Goal: Check status: Check status

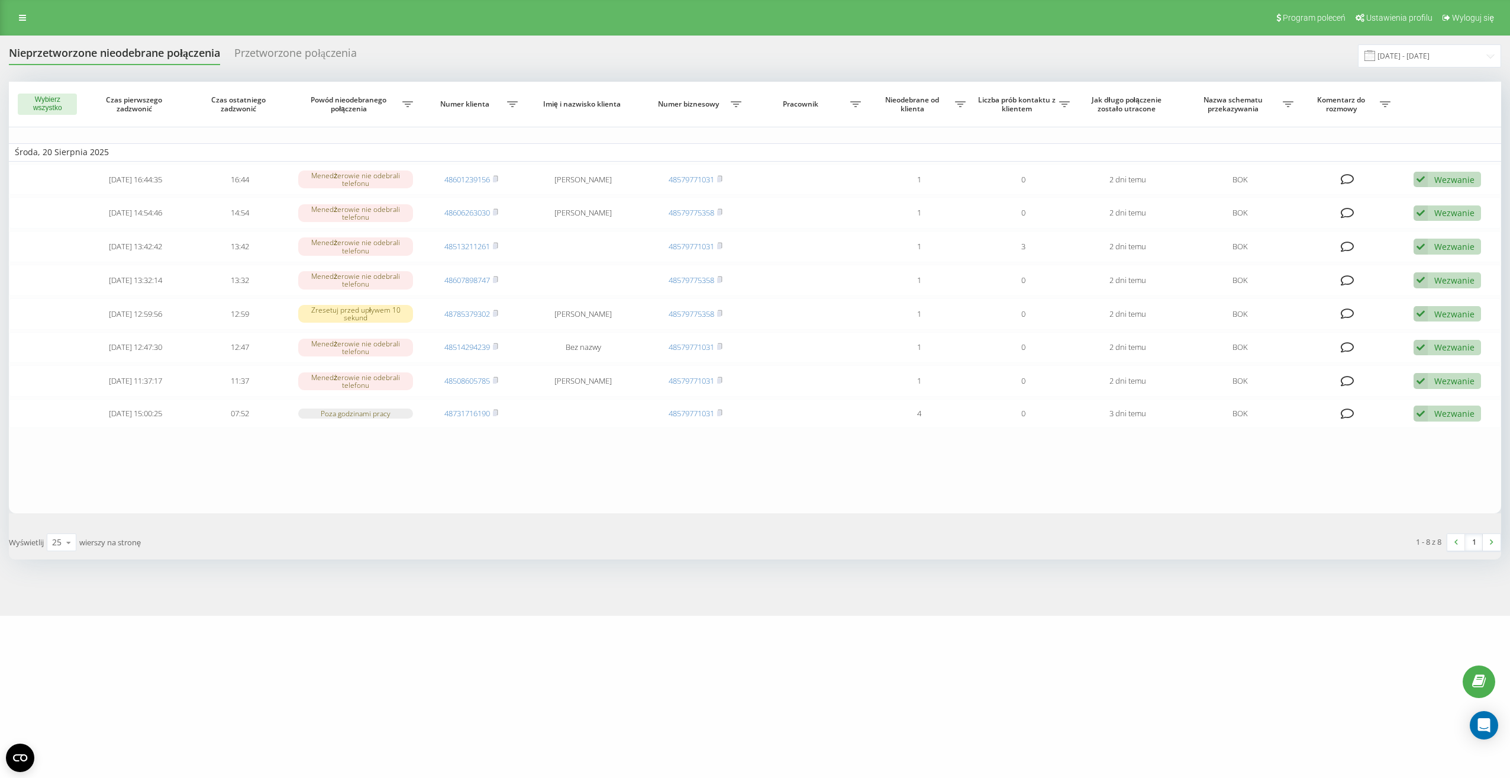
click at [147, 58] on div "Nieprzetworzone nieodebrane połączenia" at bounding box center [114, 56] width 211 height 18
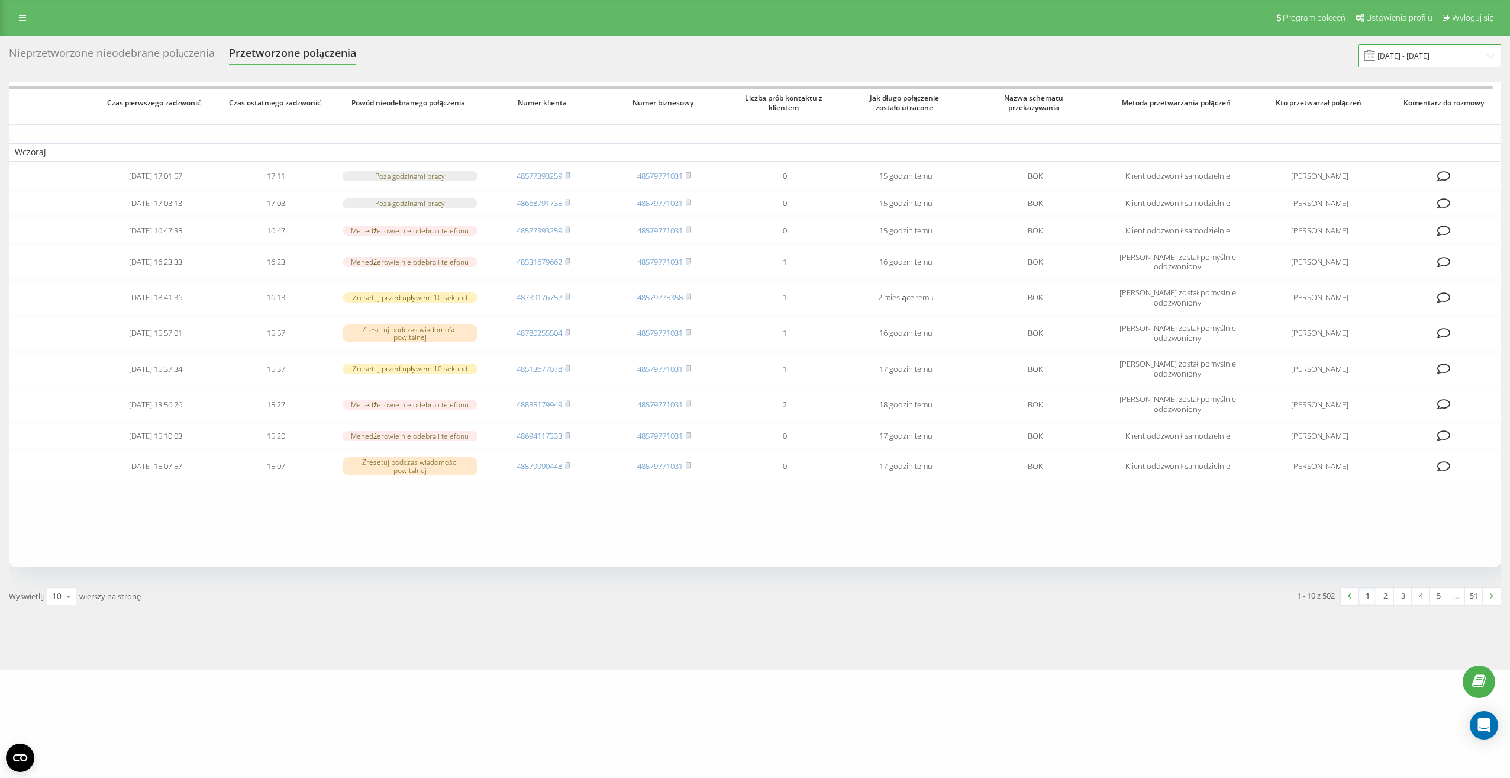
click at [1385, 61] on input "[DATE] - [DATE]" at bounding box center [1429, 55] width 143 height 23
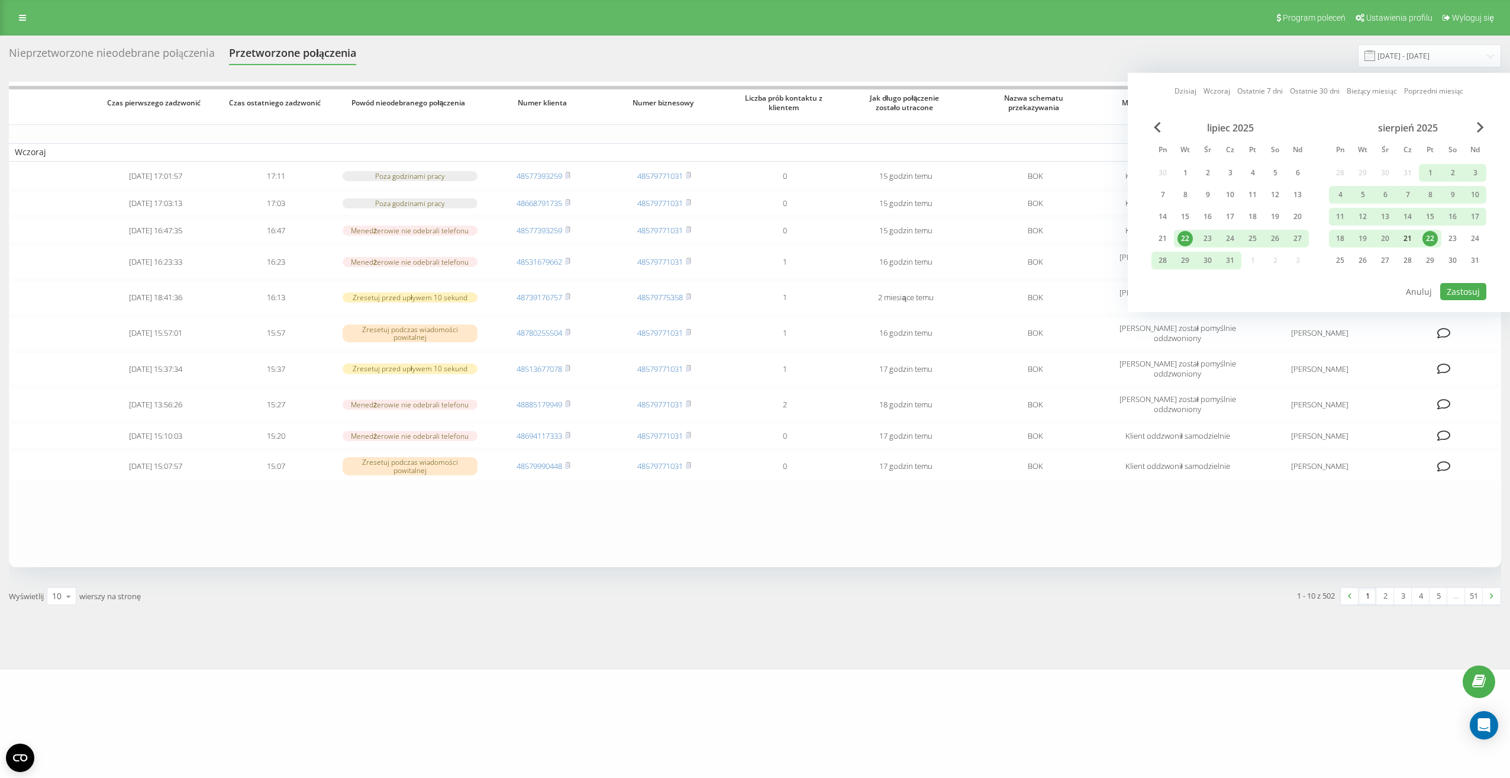
click at [1407, 240] on div "21" at bounding box center [1407, 238] width 15 height 15
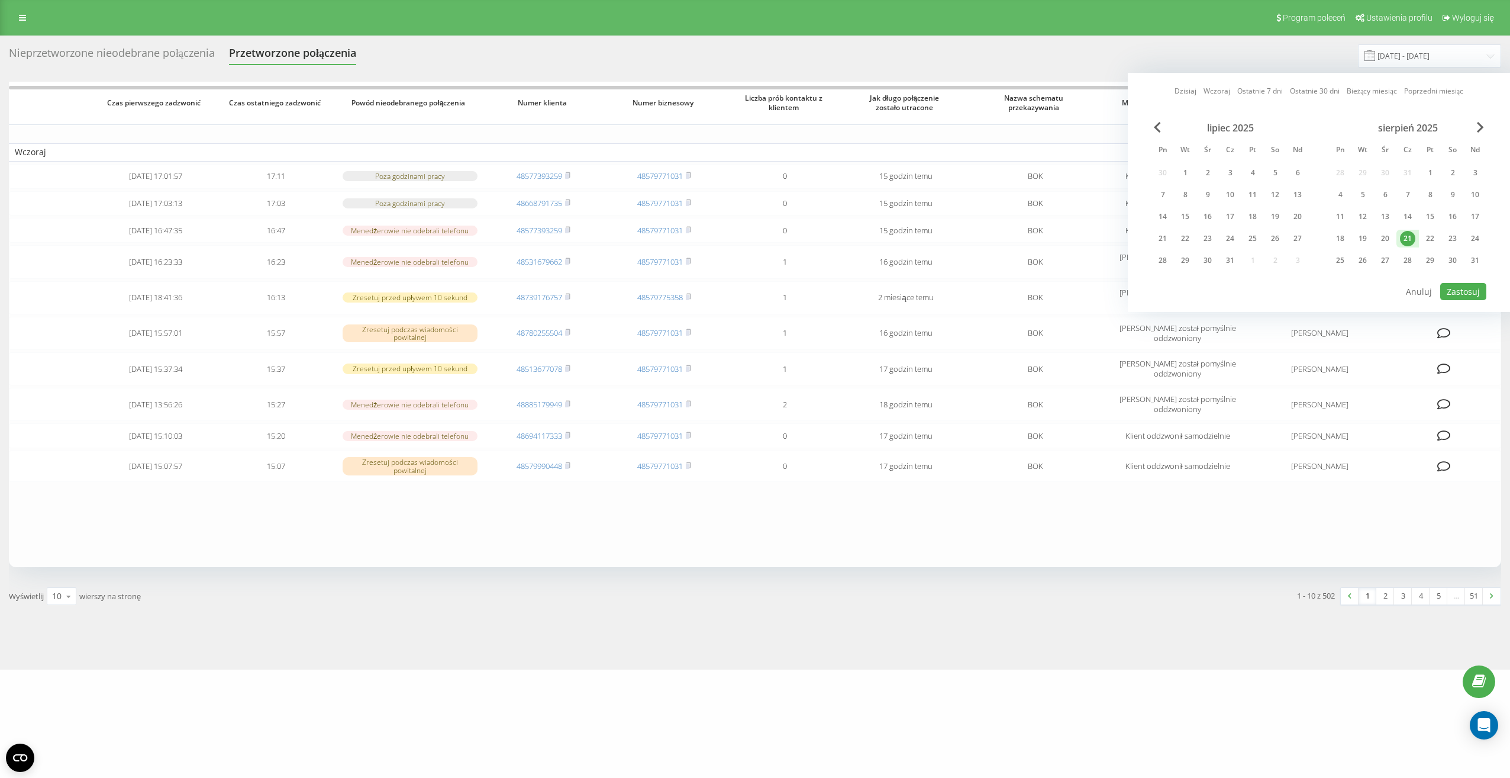
click at [1407, 240] on div "21" at bounding box center [1407, 238] width 15 height 15
click at [1460, 294] on button "Zastosuj" at bounding box center [1464, 291] width 46 height 17
type input "[DATE] - [DATE]"
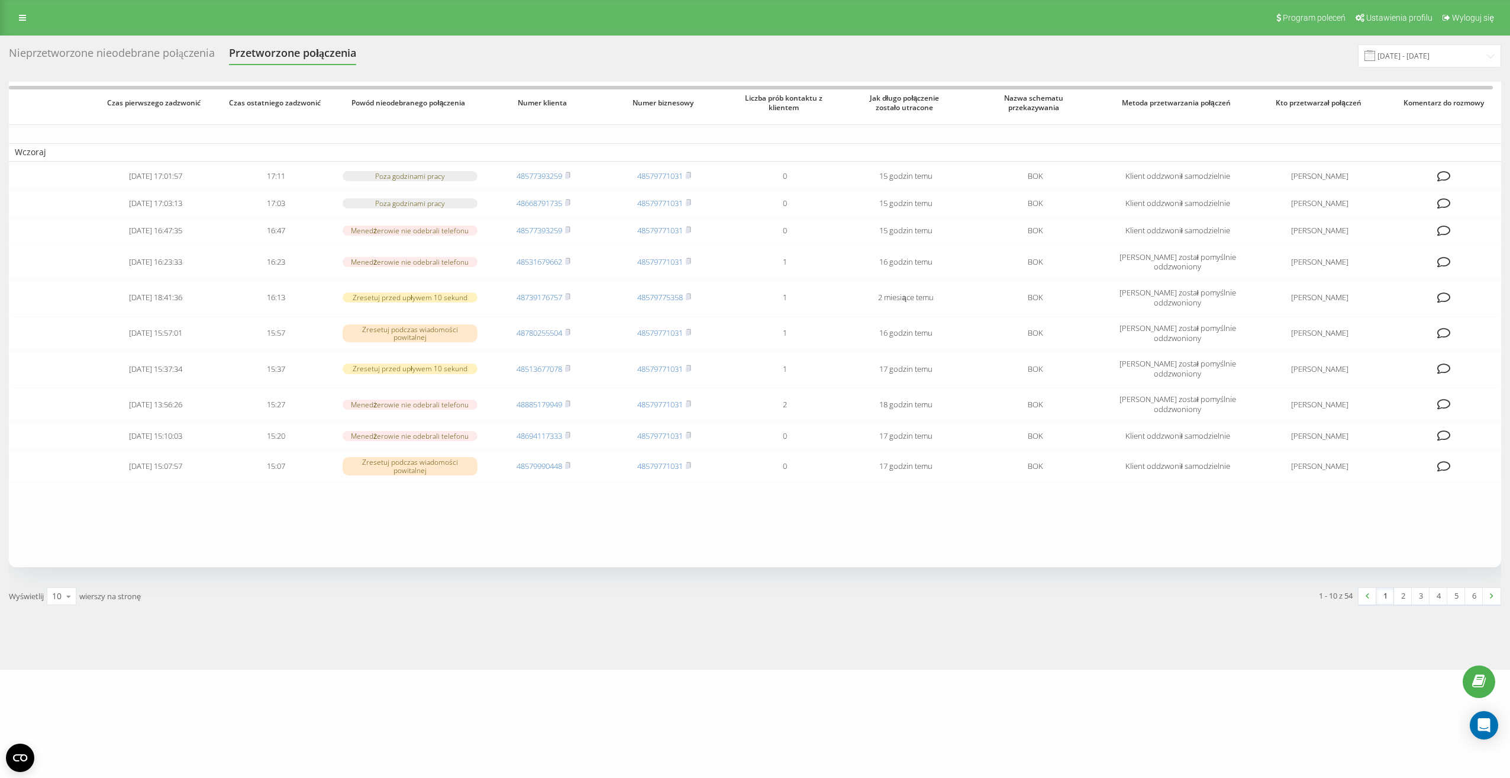
click at [136, 47] on div "Nieprzetworzone nieodebrane połączenia" at bounding box center [112, 56] width 206 height 18
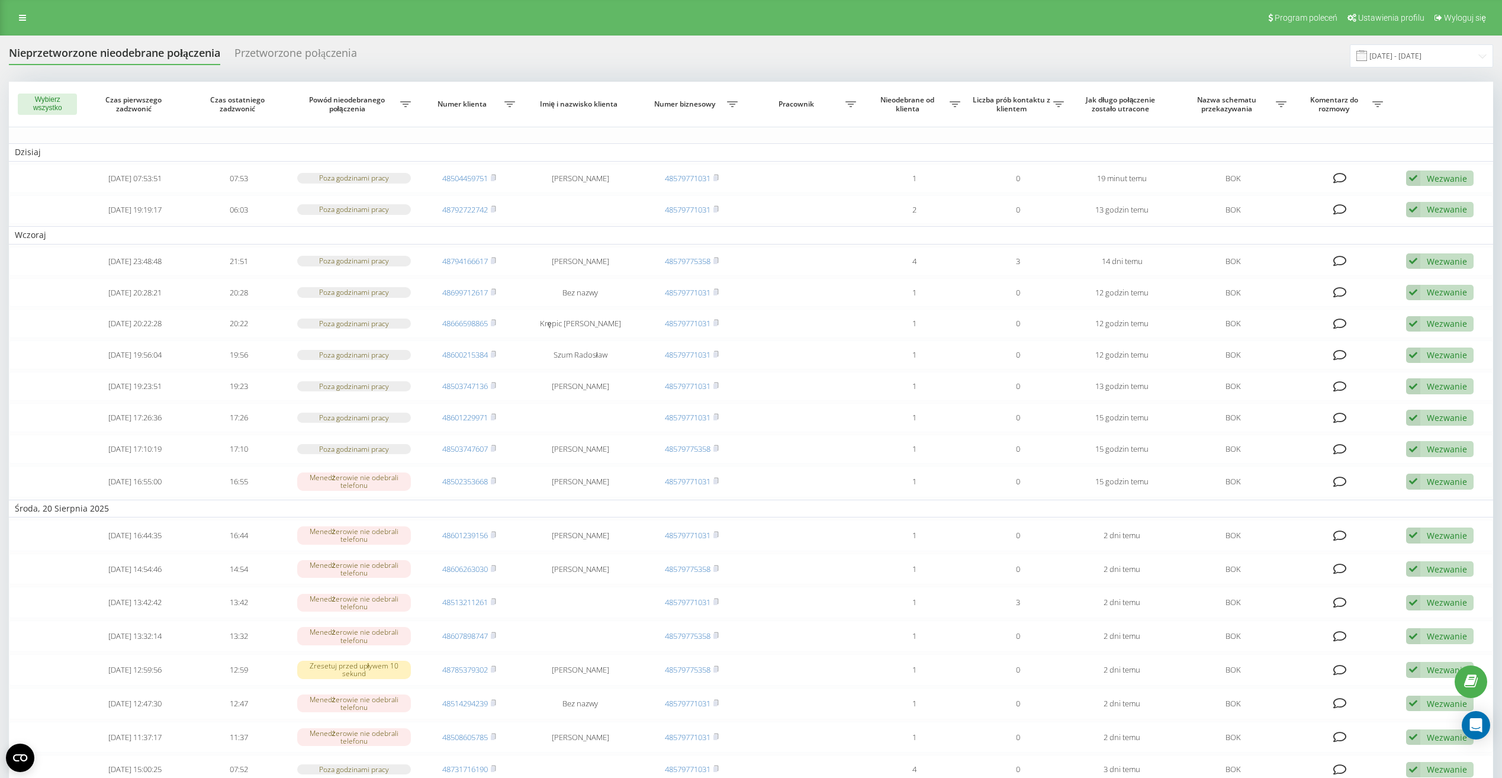
click at [1367, 60] on span at bounding box center [1361, 55] width 11 height 11
click at [1367, 54] on span at bounding box center [1361, 55] width 11 height 11
click at [1367, 57] on span at bounding box center [1361, 55] width 11 height 11
click at [1367, 55] on span at bounding box center [1361, 55] width 11 height 11
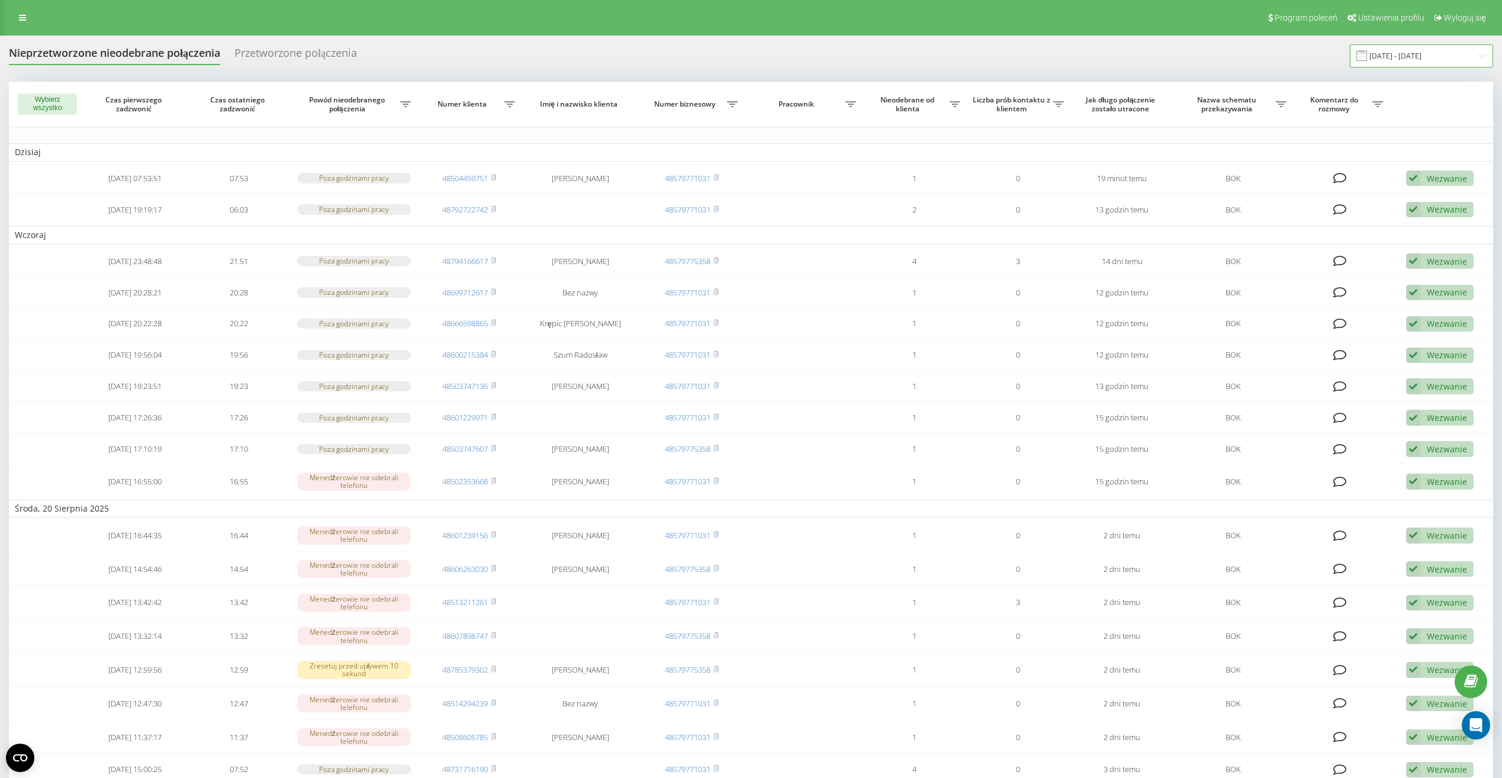
click at [1412, 55] on input "[DATE] - [DATE]" at bounding box center [1420, 55] width 143 height 23
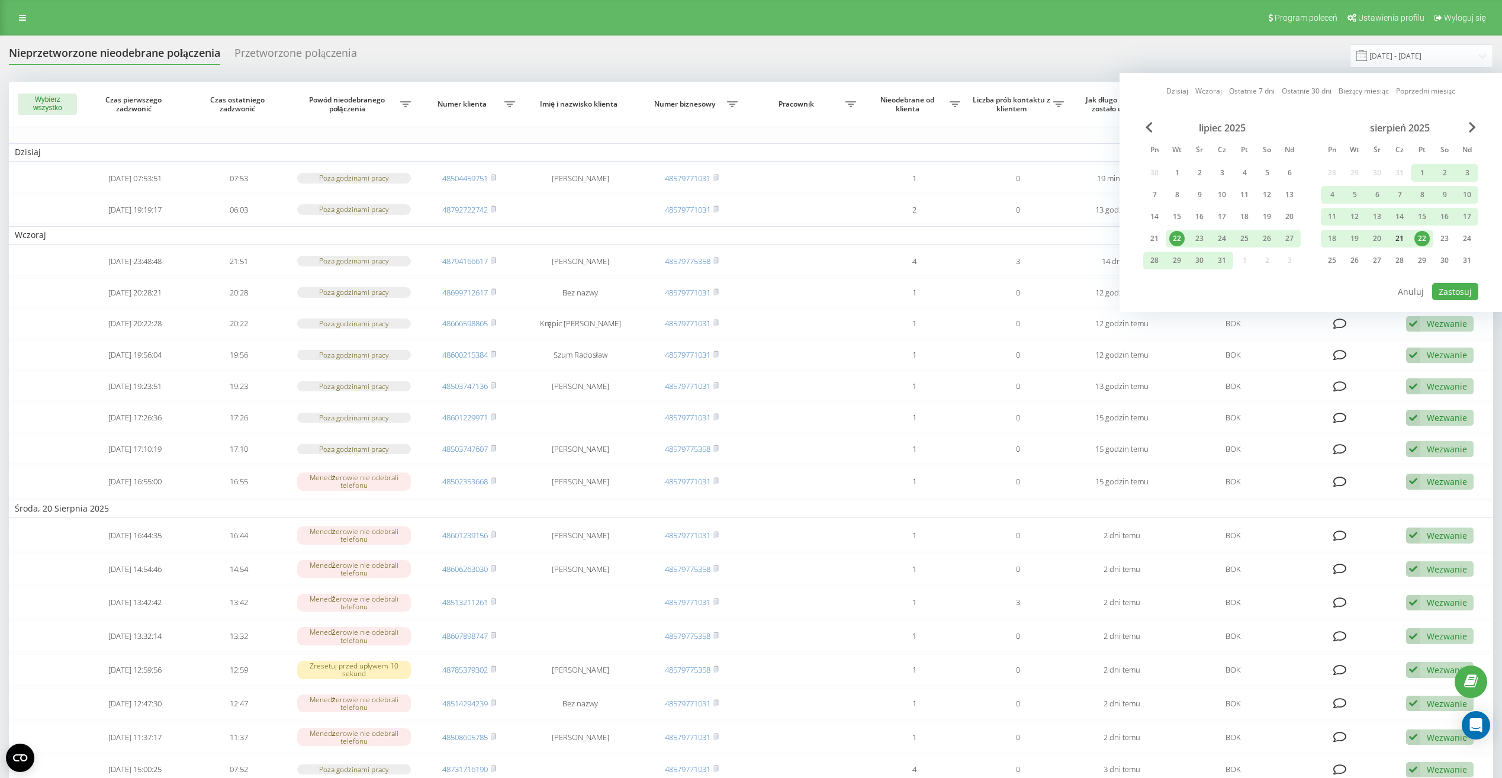
click at [1401, 240] on div "21" at bounding box center [1398, 238] width 15 height 15
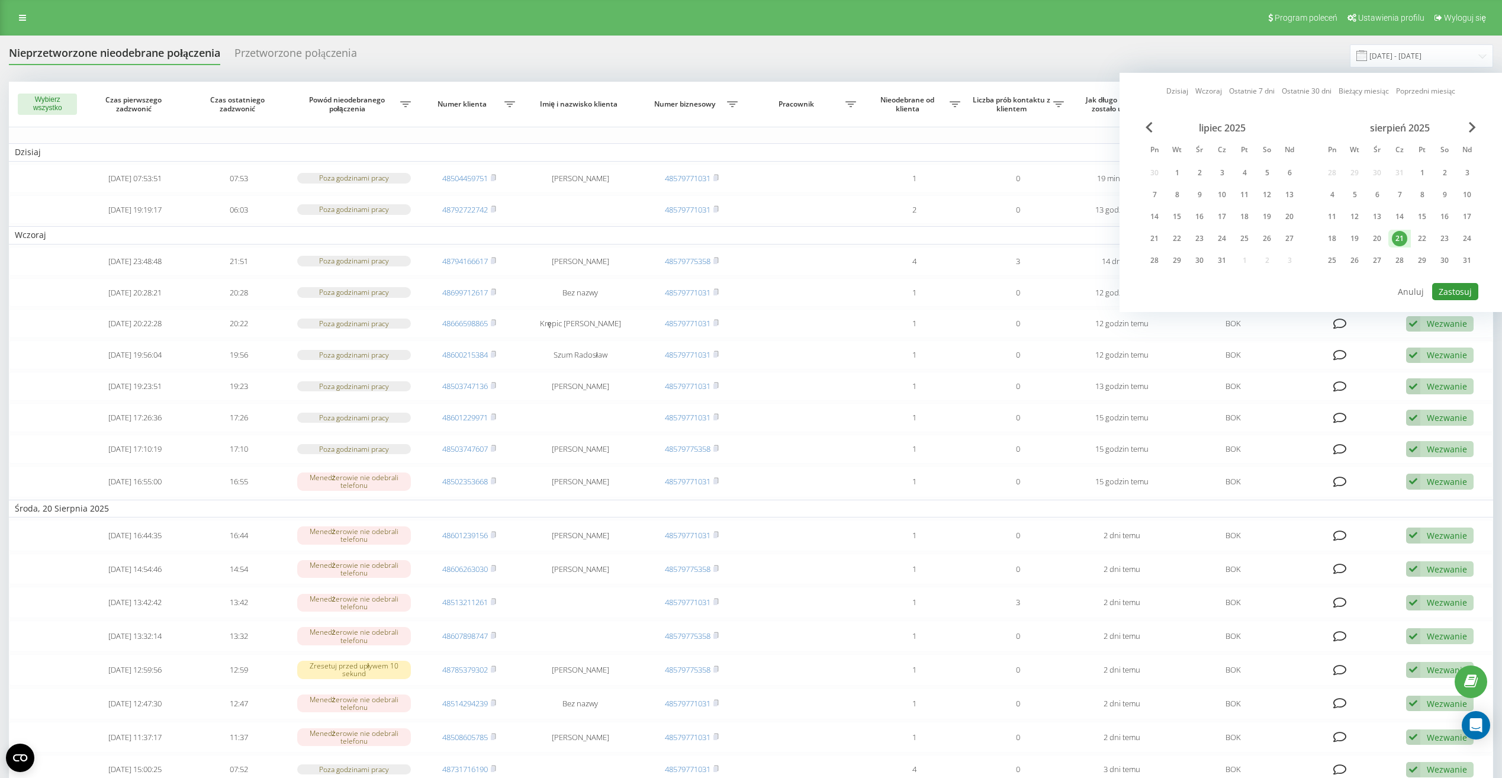
click at [1454, 291] on button "Zastosuj" at bounding box center [1455, 291] width 46 height 17
type input "[DATE] - [DATE]"
